Goal: Information Seeking & Learning: Learn about a topic

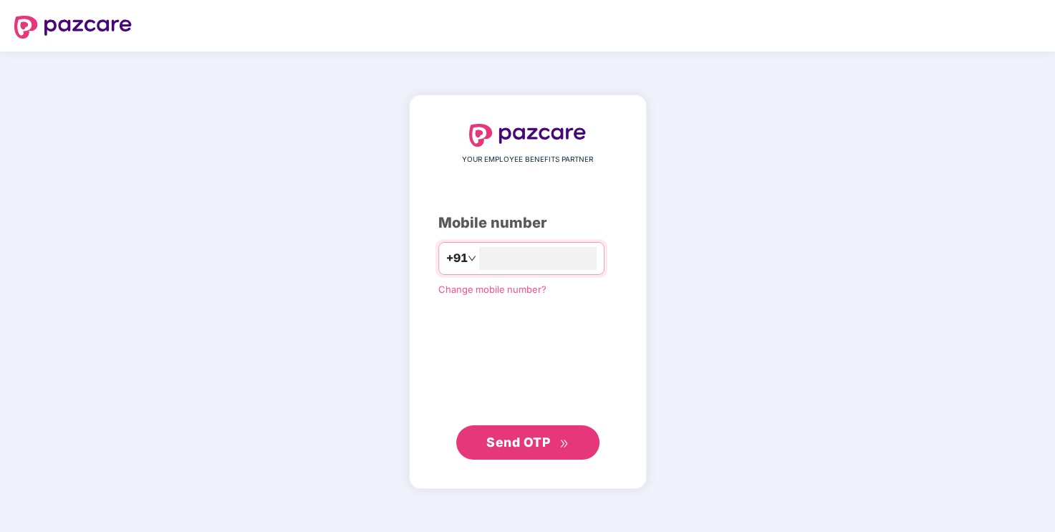
type input "**********"
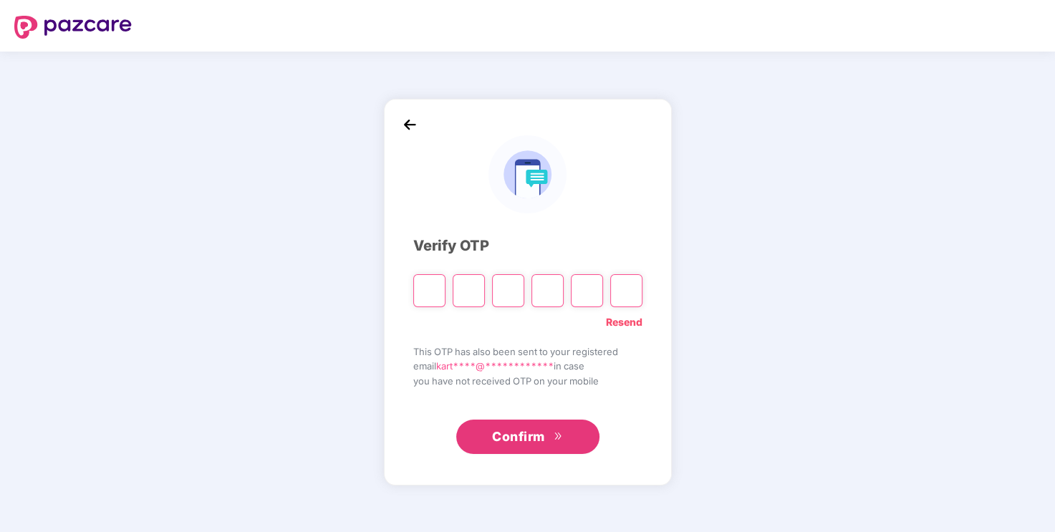
type input "*"
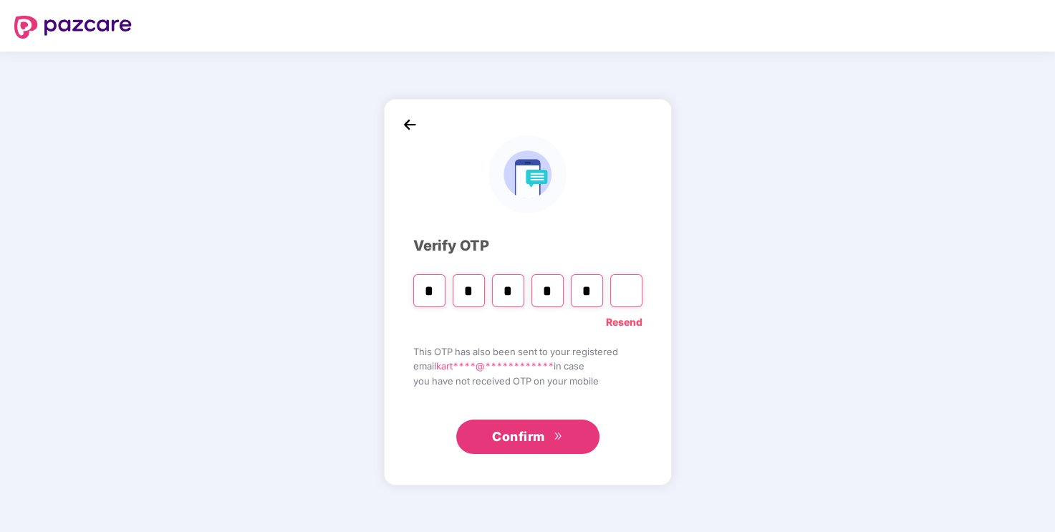
type input "*"
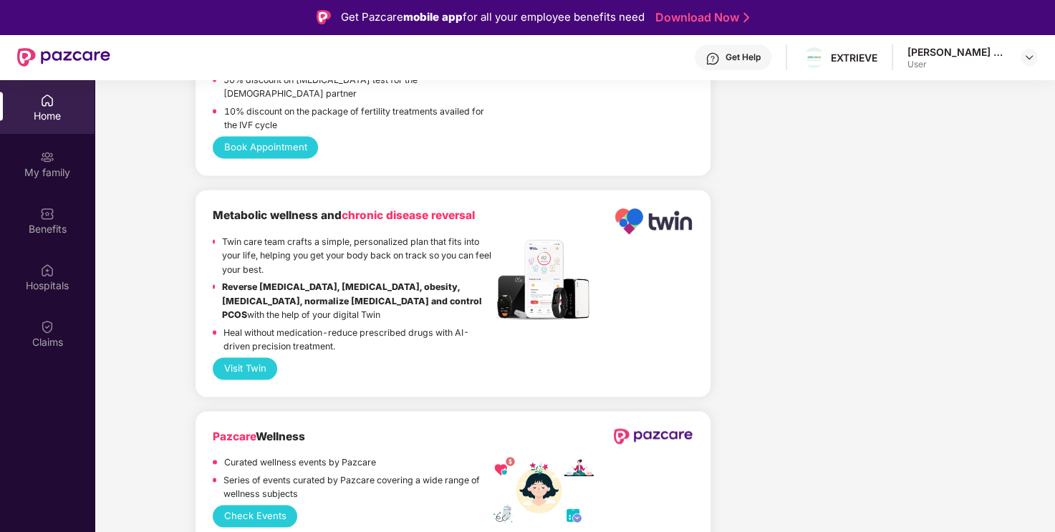
scroll to position [2220, 0]
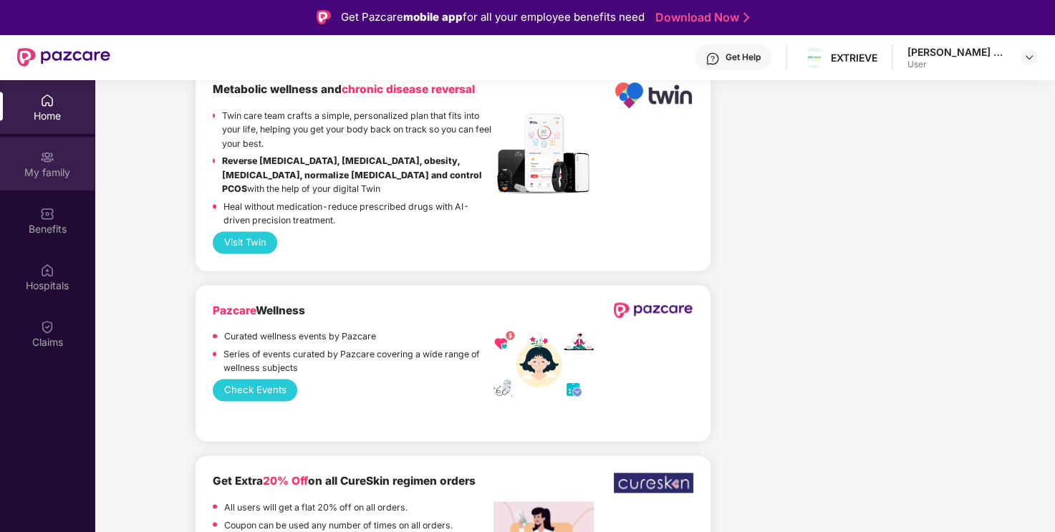
click at [32, 176] on div "My family" at bounding box center [47, 172] width 95 height 14
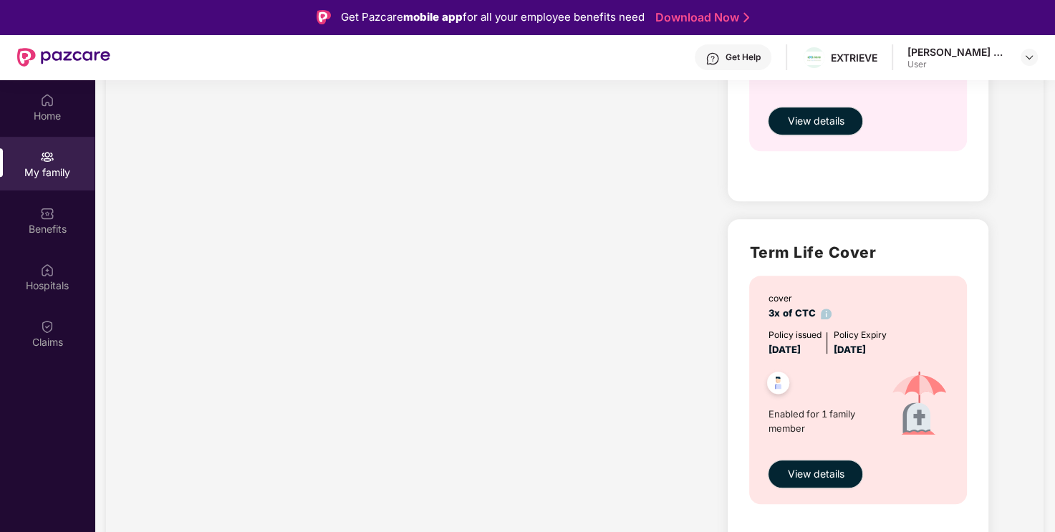
scroll to position [670, 0]
click at [11, 228] on div "Benefits" at bounding box center [47, 229] width 95 height 14
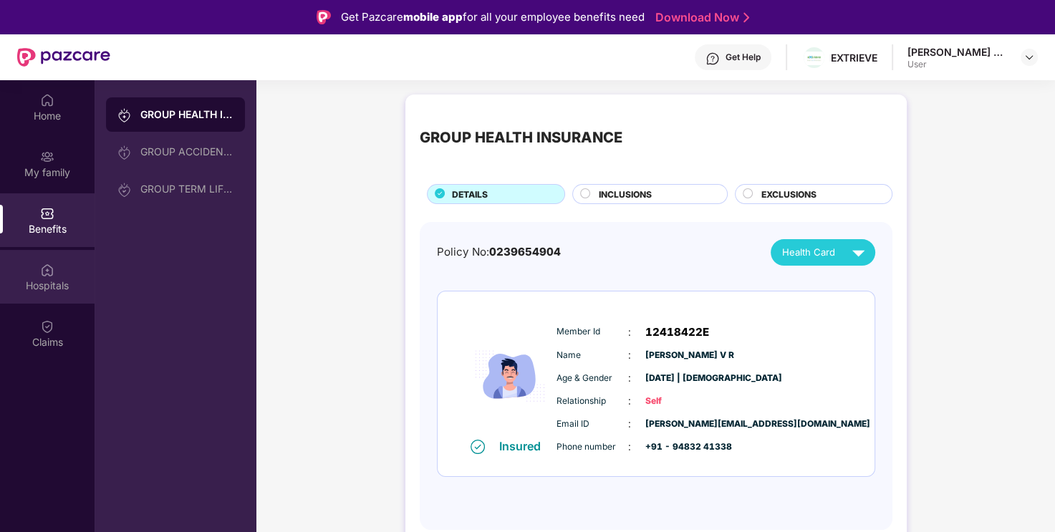
click at [47, 263] on img at bounding box center [47, 270] width 14 height 14
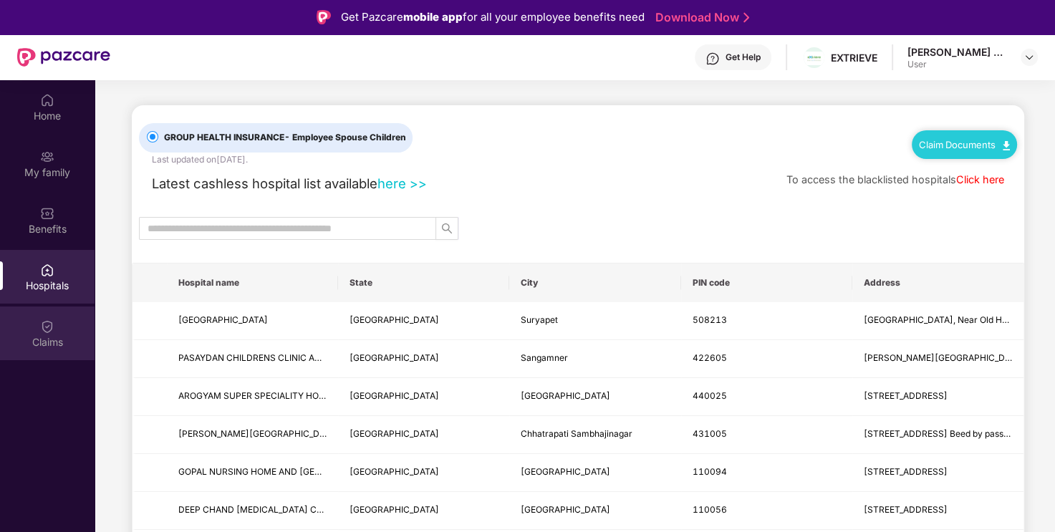
click at [47, 324] on img at bounding box center [47, 326] width 14 height 14
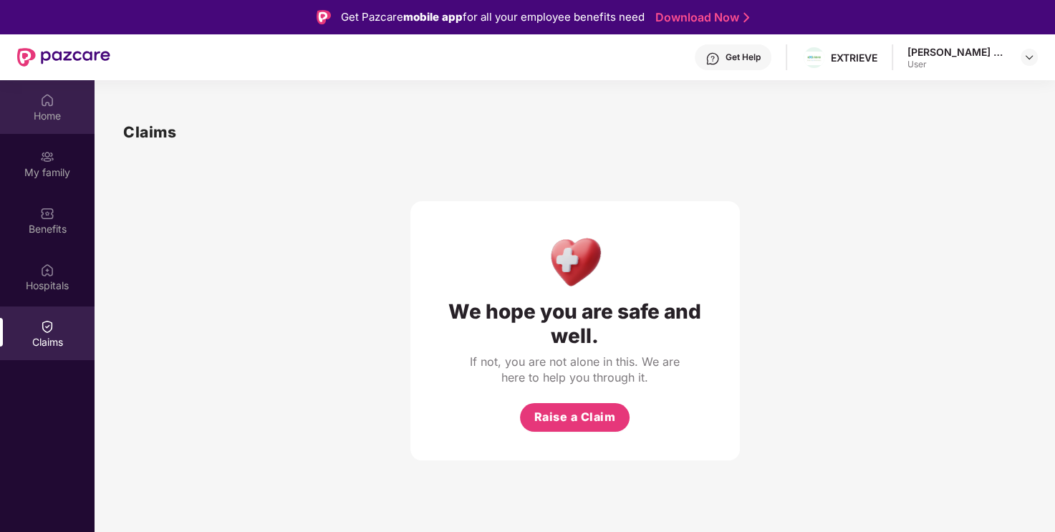
click at [39, 109] on div "Home" at bounding box center [47, 116] width 95 height 14
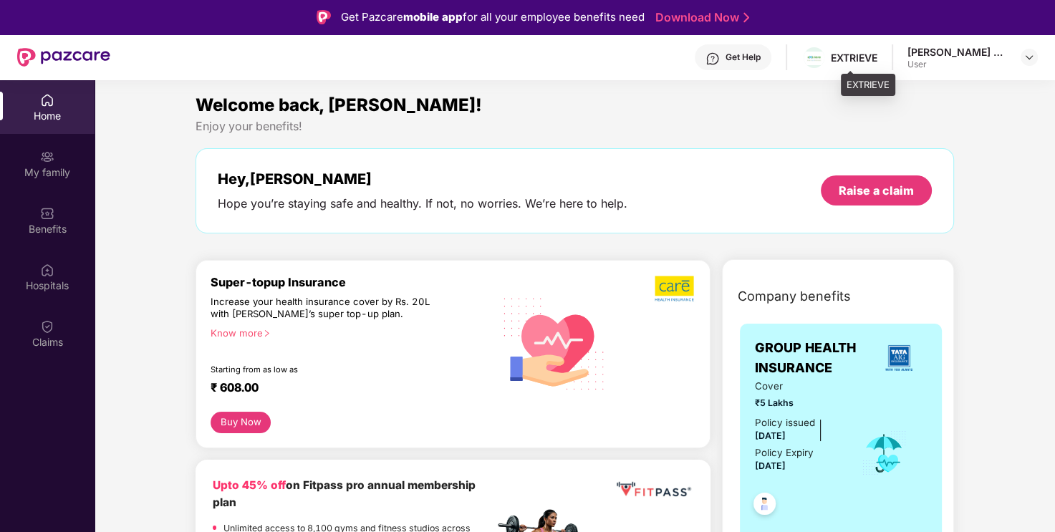
click at [877, 55] on div "EXTRIEVE" at bounding box center [854, 58] width 47 height 14
click at [979, 59] on div "User" at bounding box center [957, 64] width 100 height 11
click at [1028, 59] on img at bounding box center [1028, 57] width 11 height 11
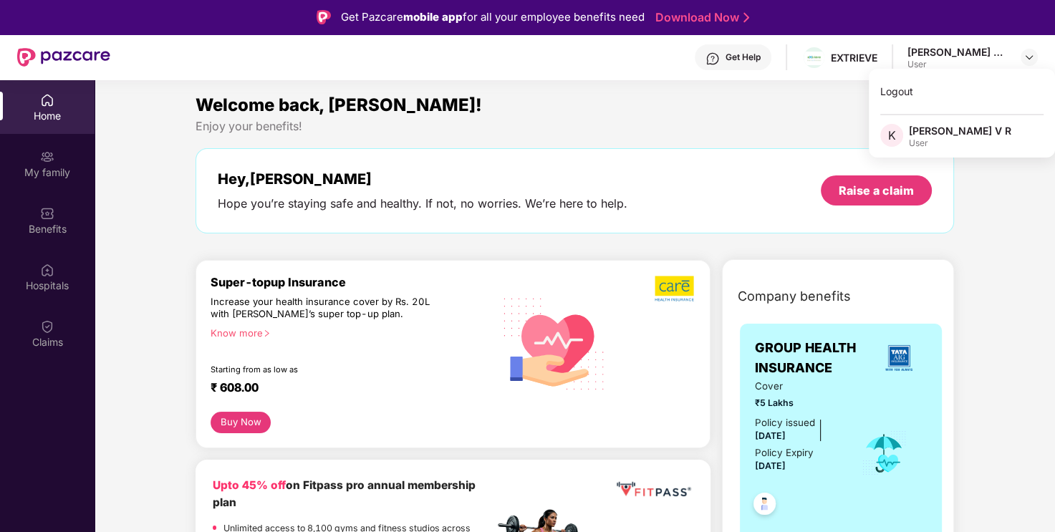
click at [900, 145] on div "K" at bounding box center [894, 136] width 29 height 25
click at [473, 199] on div "Hope you’re staying safe and healthy. If not, no worries. We’re here to help." at bounding box center [423, 203] width 410 height 15
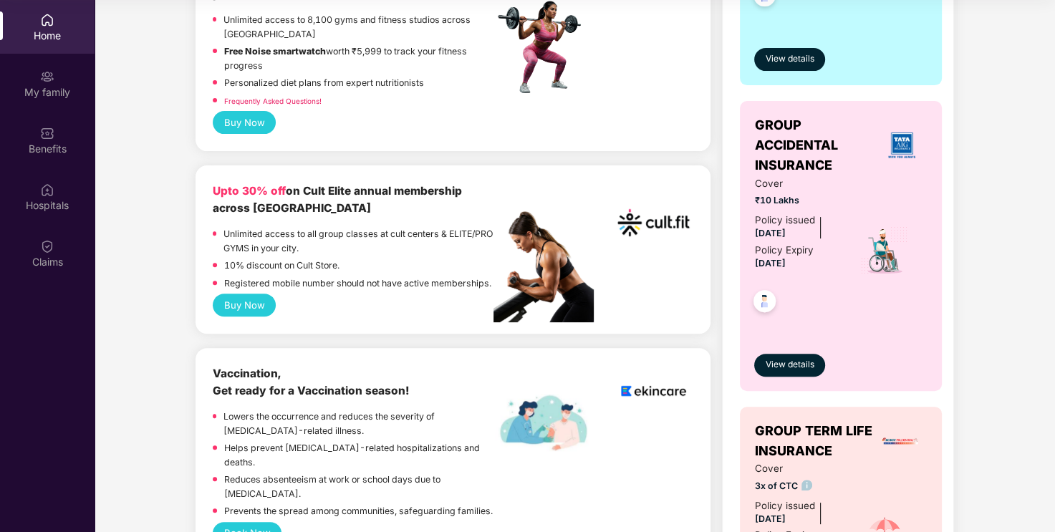
scroll to position [430, 0]
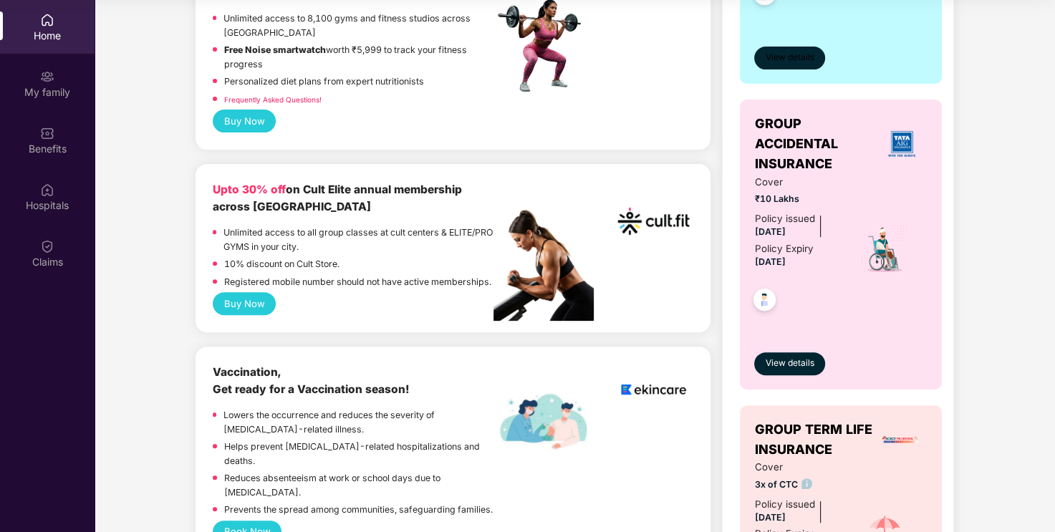
click at [803, 61] on span "View details" at bounding box center [789, 58] width 49 height 14
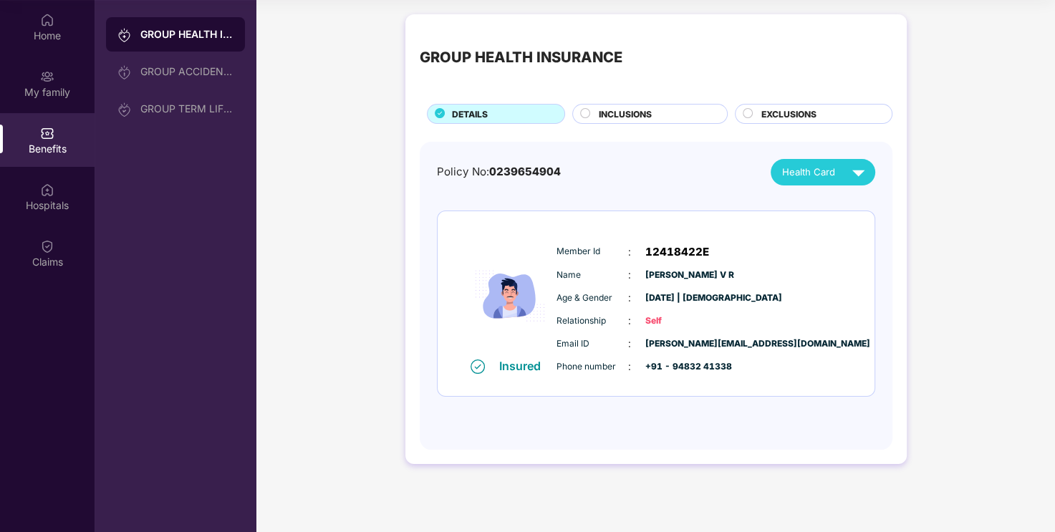
click at [635, 115] on span "INCLUSIONS" at bounding box center [625, 114] width 53 height 14
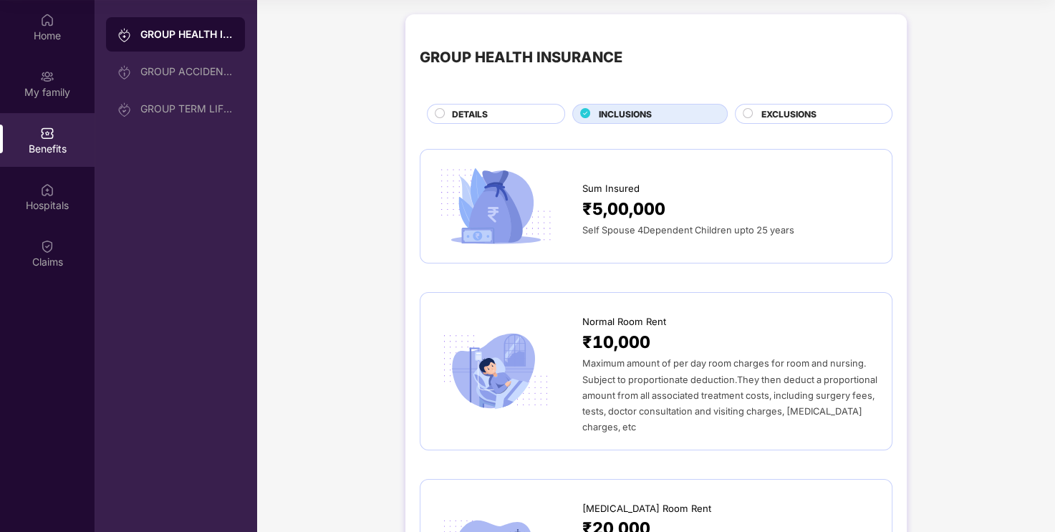
click at [785, 105] on div "EXCLUSIONS" at bounding box center [814, 114] width 158 height 20
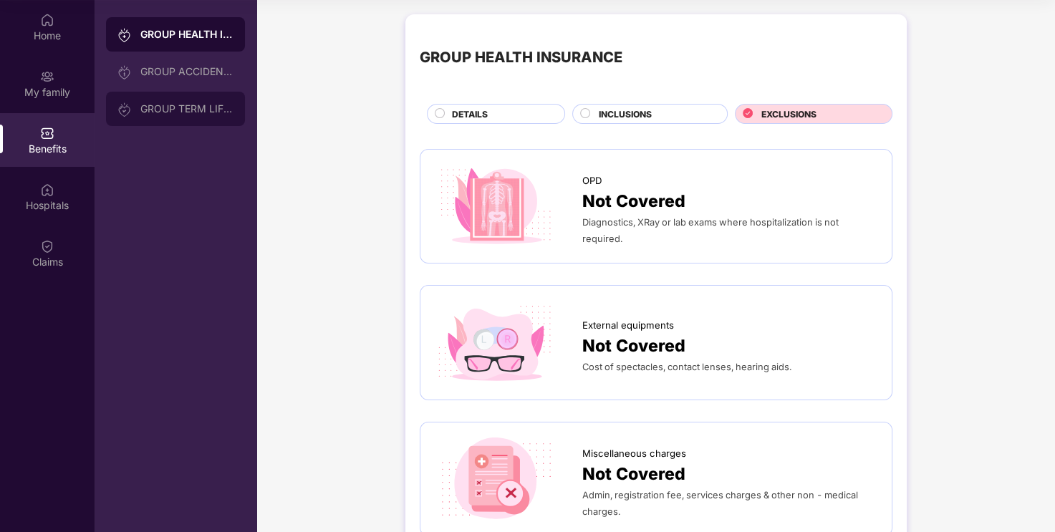
click at [178, 93] on div "GROUP TERM LIFE INSURANCE" at bounding box center [175, 109] width 139 height 34
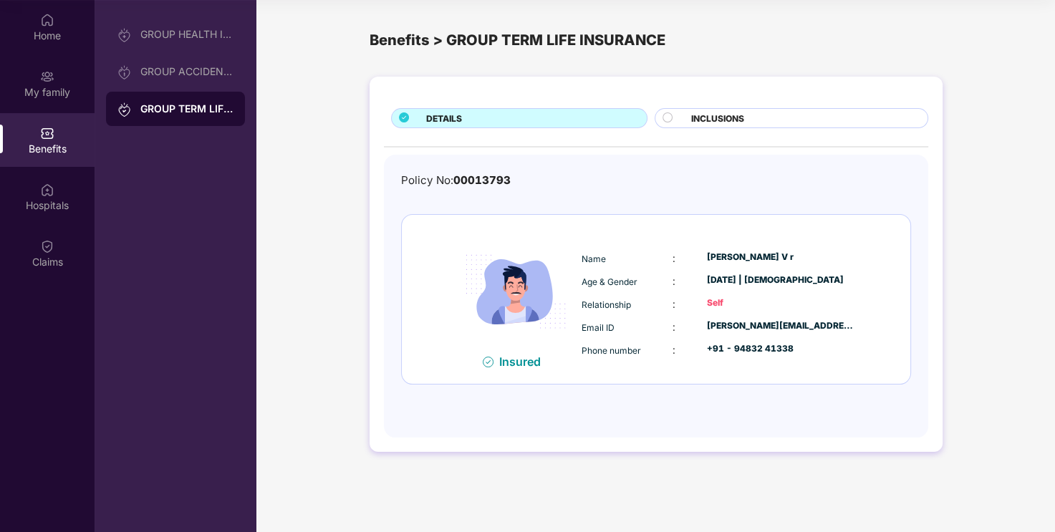
click at [740, 117] on span "INCLUSIONS" at bounding box center [717, 119] width 53 height 14
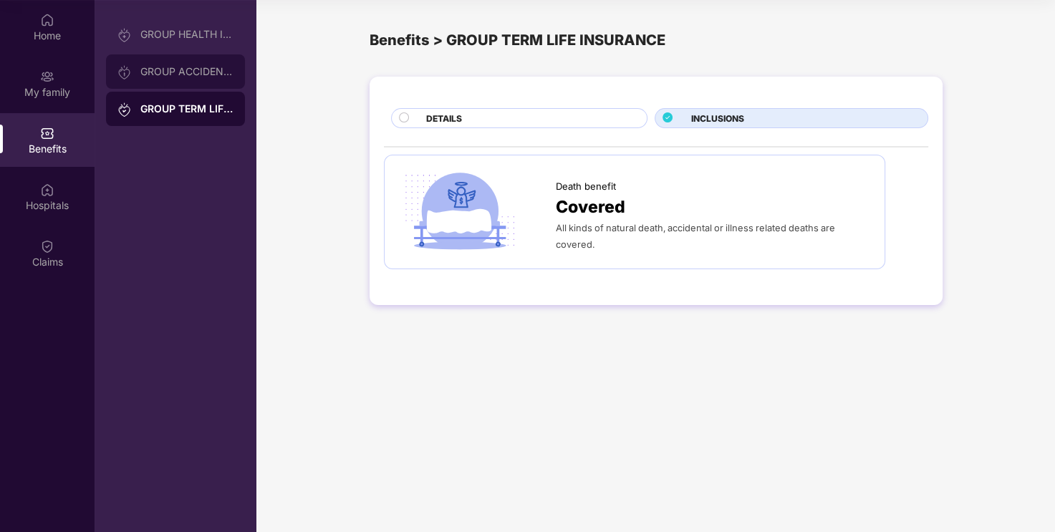
click at [180, 75] on div "GROUP ACCIDENTAL INSURANCE" at bounding box center [186, 71] width 93 height 11
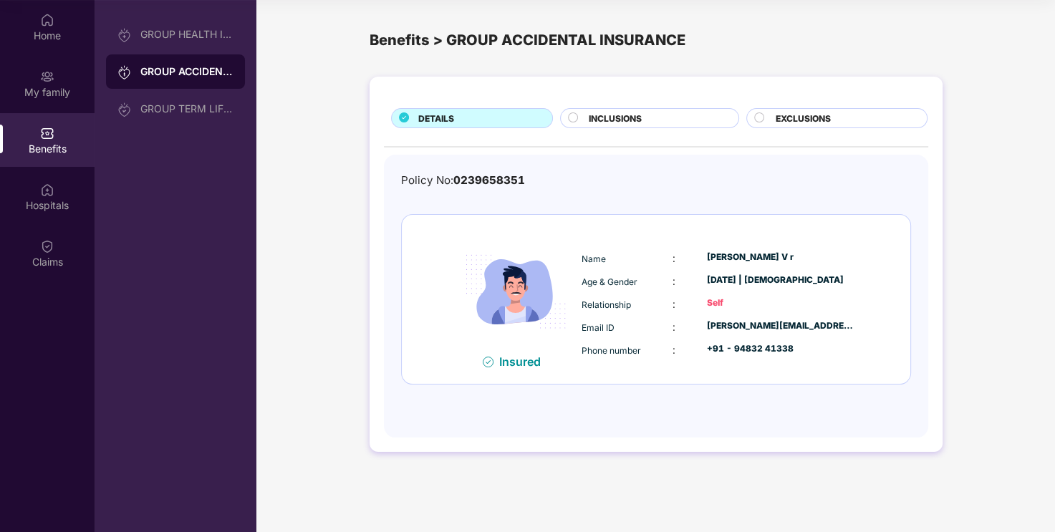
click at [664, 118] on div "INCLUSIONS" at bounding box center [656, 120] width 150 height 16
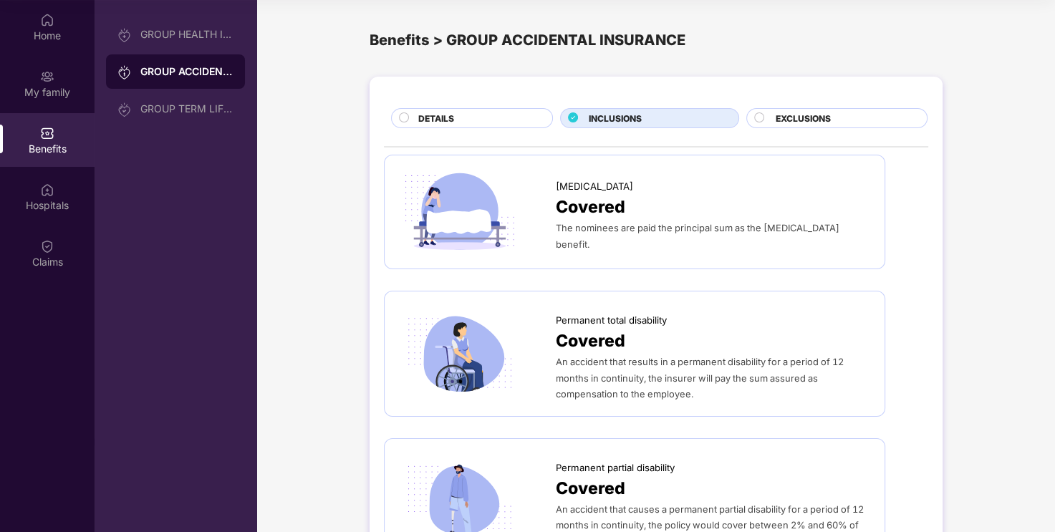
click at [804, 117] on span "EXCLUSIONS" at bounding box center [802, 119] width 55 height 14
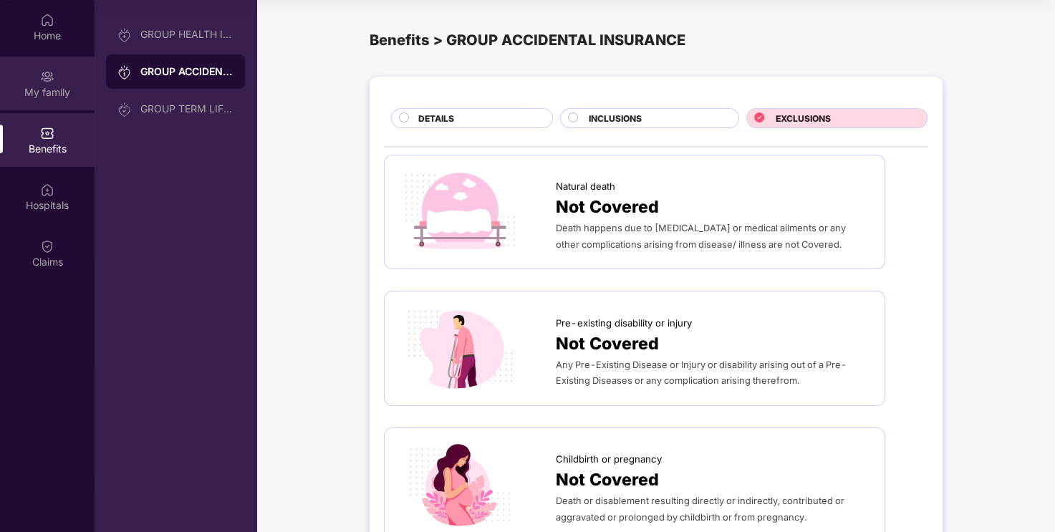
click at [37, 70] on div "My family" at bounding box center [47, 84] width 95 height 54
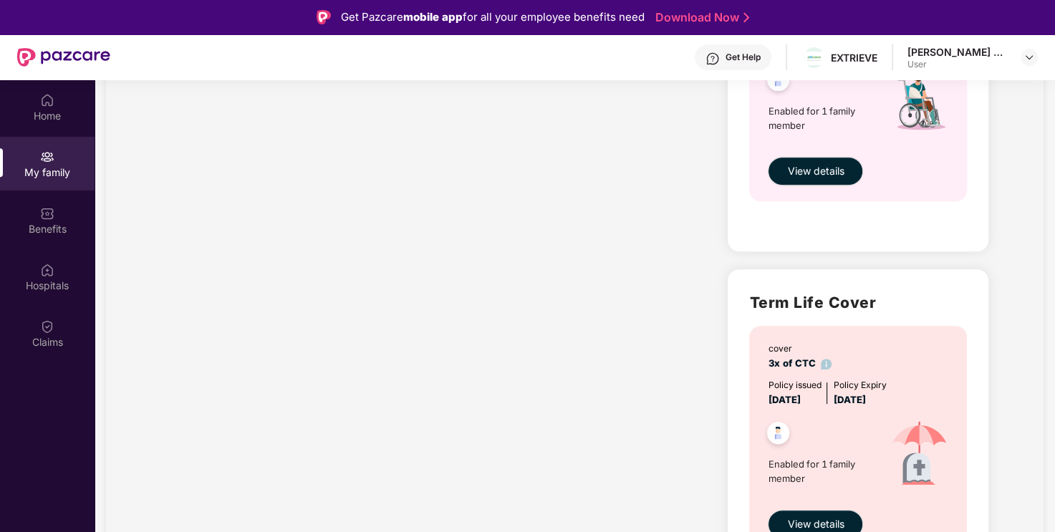
scroll to position [670, 0]
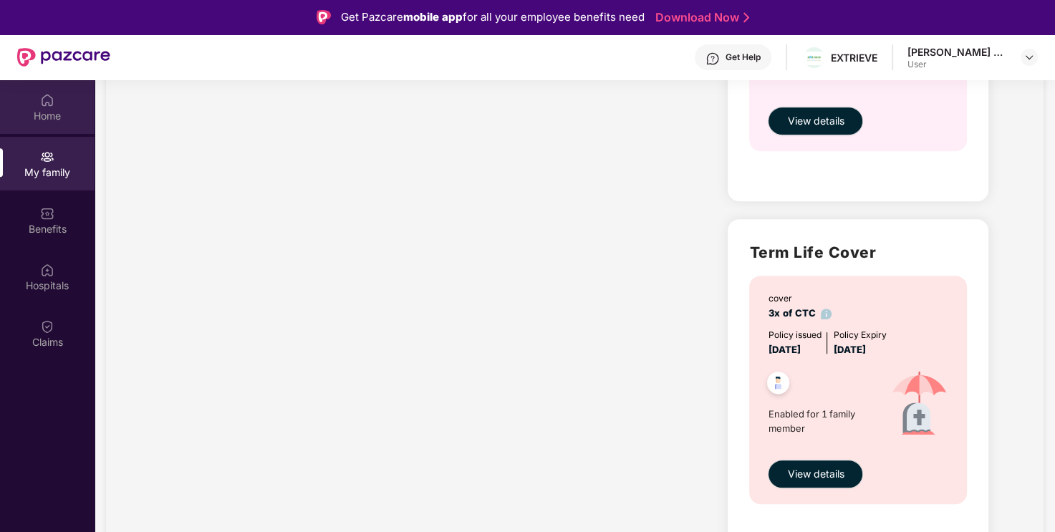
click at [64, 96] on div "Home" at bounding box center [47, 107] width 95 height 54
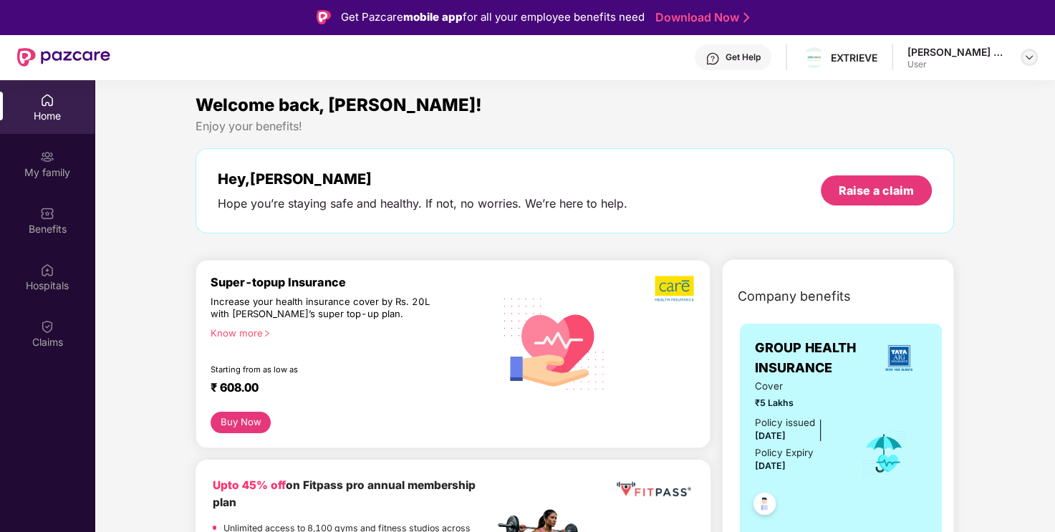
click at [1030, 62] on img at bounding box center [1028, 57] width 11 height 11
click at [907, 97] on div "Logout" at bounding box center [961, 91] width 186 height 28
